Goal: Task Accomplishment & Management: Use online tool/utility

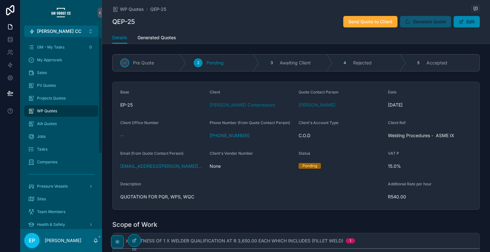
scroll to position [265, 0]
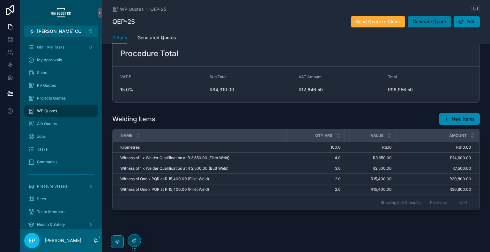
click at [428, 19] on span "Generate Quote" at bounding box center [429, 22] width 33 height 6
click at [168, 36] on span "Generated Quotes" at bounding box center [157, 37] width 39 height 6
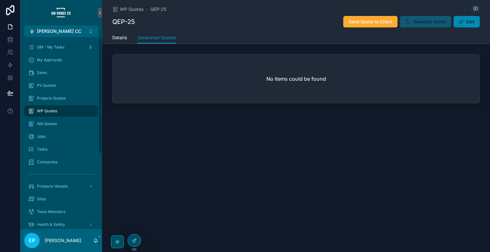
click at [416, 22] on span "Generate Quote" at bounding box center [425, 22] width 51 height 6
click at [125, 40] on span "Details" at bounding box center [119, 37] width 15 height 6
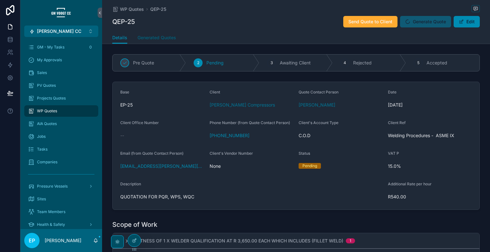
click at [148, 40] on span "Generated Quotes" at bounding box center [157, 37] width 39 height 6
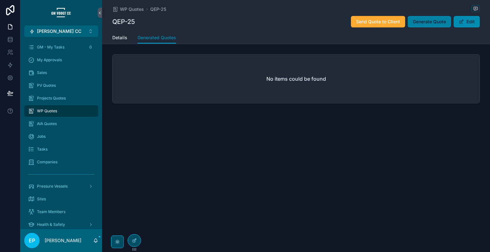
click at [430, 22] on span "Generate Quote" at bounding box center [429, 22] width 33 height 6
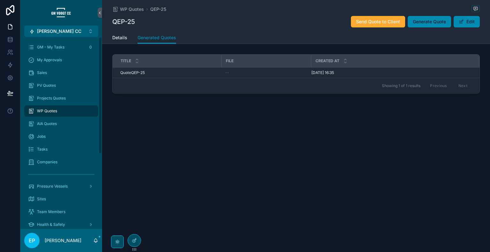
click at [457, 139] on div "WP Quotes QEP-25 QEP-25 Send Quote to Client Generate Quote Edit Generated Quot…" at bounding box center [296, 69] width 388 height 139
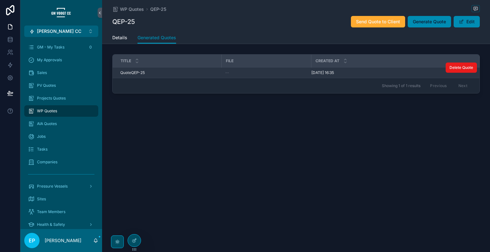
click at [243, 73] on div "--" at bounding box center [266, 72] width 82 height 5
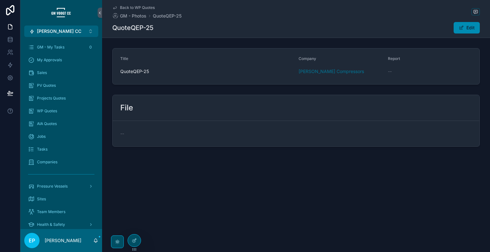
click at [119, 8] on link "Back to WP Quotes" at bounding box center [133, 7] width 42 height 5
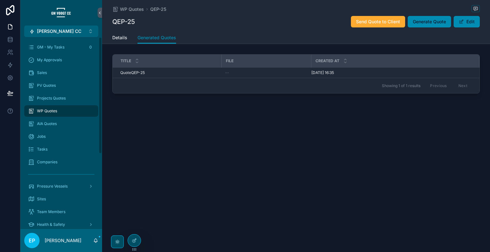
drag, startPoint x: 441, startPoint y: 167, endPoint x: 439, endPoint y: 81, distance: 85.9
click at [441, 167] on div "WP Quotes QEP-25 QEP-25 Send Quote to Client Generate Quote Edit Generated Quot…" at bounding box center [296, 126] width 388 height 252
click at [429, 22] on span "Generate Quote" at bounding box center [429, 22] width 33 height 6
click at [440, 27] on button "Generate Quote" at bounding box center [429, 21] width 43 height 11
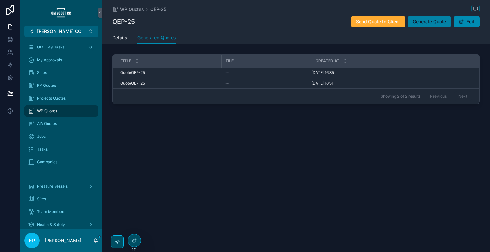
click at [443, 23] on span "Generate Quote" at bounding box center [429, 22] width 33 height 6
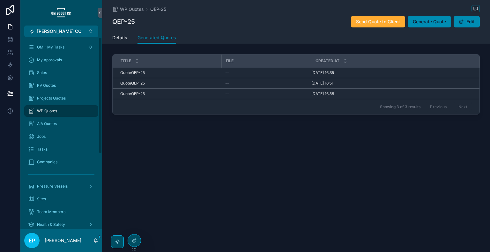
click at [352, 168] on div "WP Quotes QEP-25 QEP-25 Send Quote to Client Generate Quote Edit Generated Quot…" at bounding box center [296, 126] width 388 height 252
click at [444, 144] on div "WP Quotes QEP-25 QEP-25 Send Quote to Client Generate Quote Edit Generated Quot…" at bounding box center [296, 80] width 388 height 161
click at [429, 15] on div "WP Quotes QEP-25 QEP-25 Send Quote to Client Generate Quote Edit" at bounding box center [296, 16] width 368 height 32
click at [428, 21] on span "Generate Quote" at bounding box center [429, 22] width 33 height 6
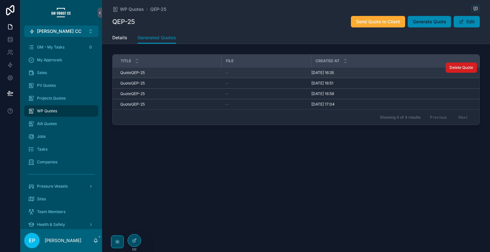
click at [452, 68] on span "Delete Quote" at bounding box center [462, 67] width 24 height 5
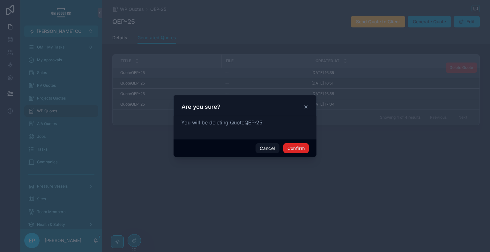
click at [294, 146] on button "Confirm" at bounding box center [296, 148] width 26 height 10
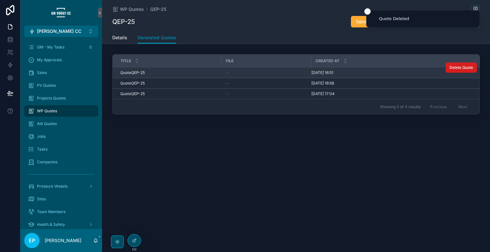
click at [452, 67] on div "Created at" at bounding box center [395, 61] width 167 height 12
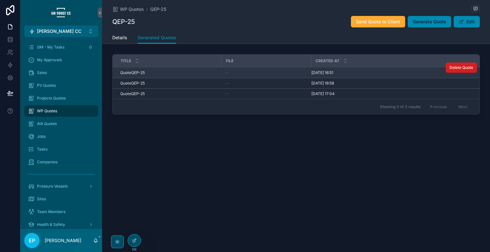
click at [465, 71] on button "Delete Quote" at bounding box center [461, 68] width 31 height 10
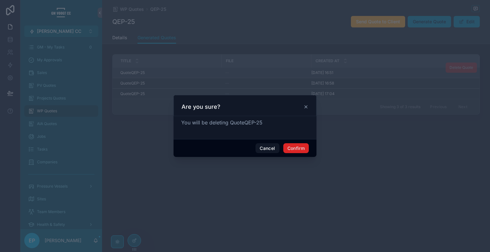
click at [296, 145] on button "Confirm" at bounding box center [296, 148] width 26 height 10
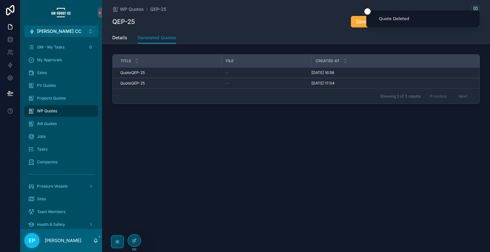
click at [0, 0] on span "Delete Quote" at bounding box center [0, 0] width 0 height 0
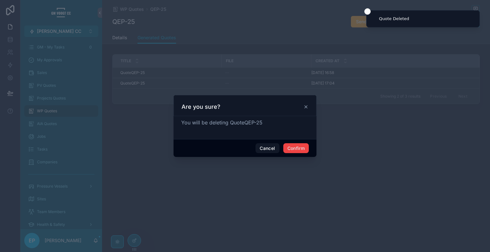
click at [282, 150] on div "Cancel Confirm" at bounding box center [245, 148] width 143 height 18
click at [286, 148] on button "Confirm" at bounding box center [296, 148] width 26 height 10
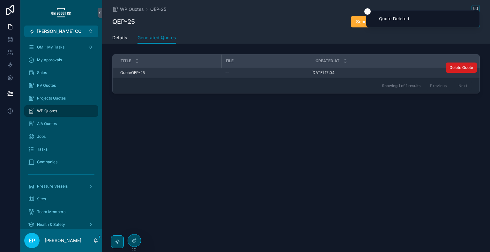
click at [462, 67] on span "Delete Quote" at bounding box center [462, 67] width 24 height 5
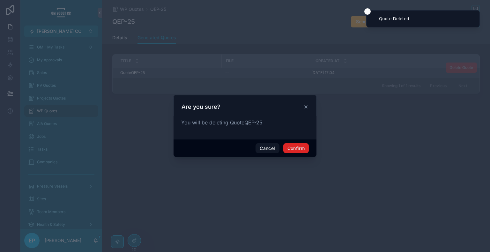
click at [304, 150] on button "Confirm" at bounding box center [296, 148] width 26 height 10
